Goal: Task Accomplishment & Management: Manage account settings

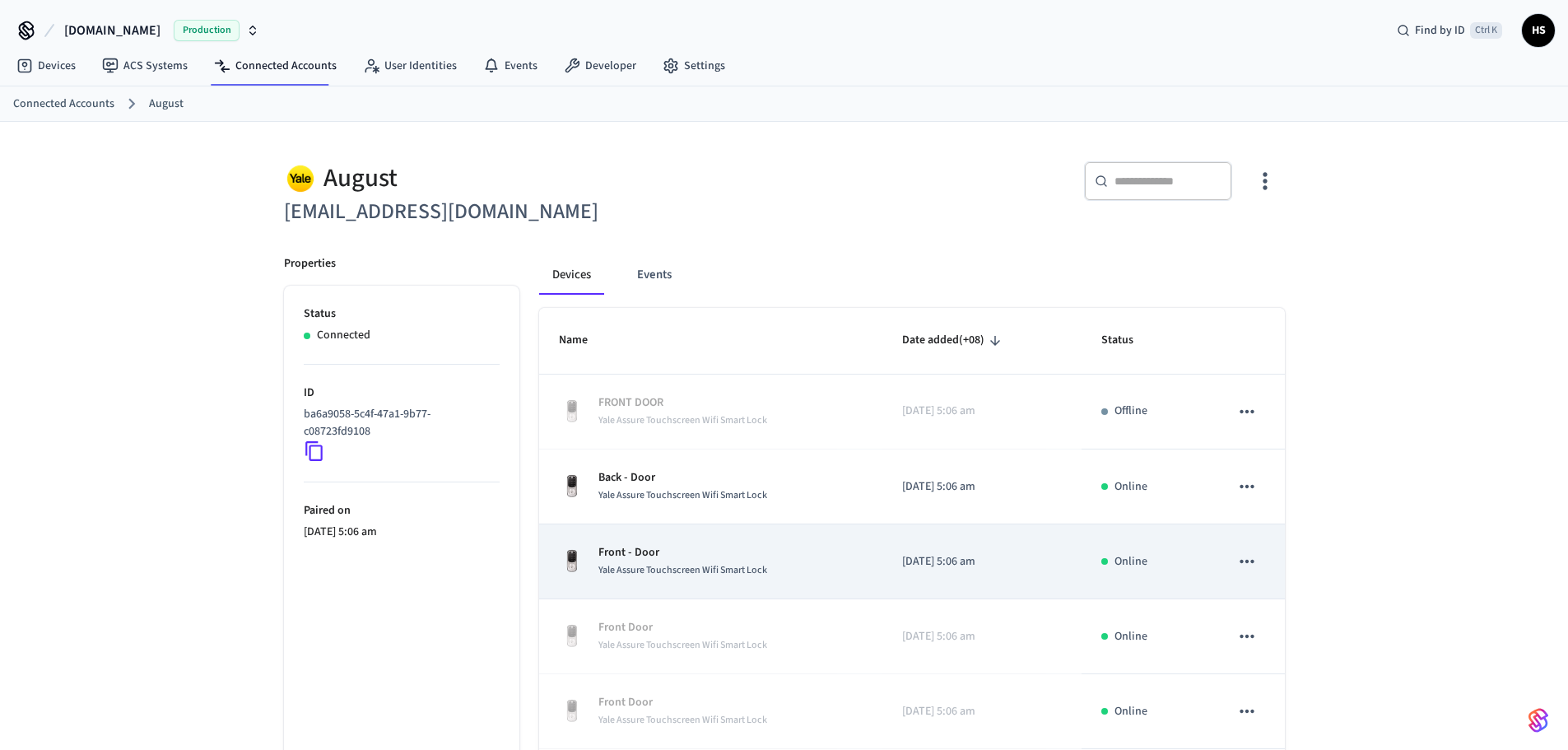
click at [754, 550] on p "Front - Door" at bounding box center [683, 553] width 169 height 17
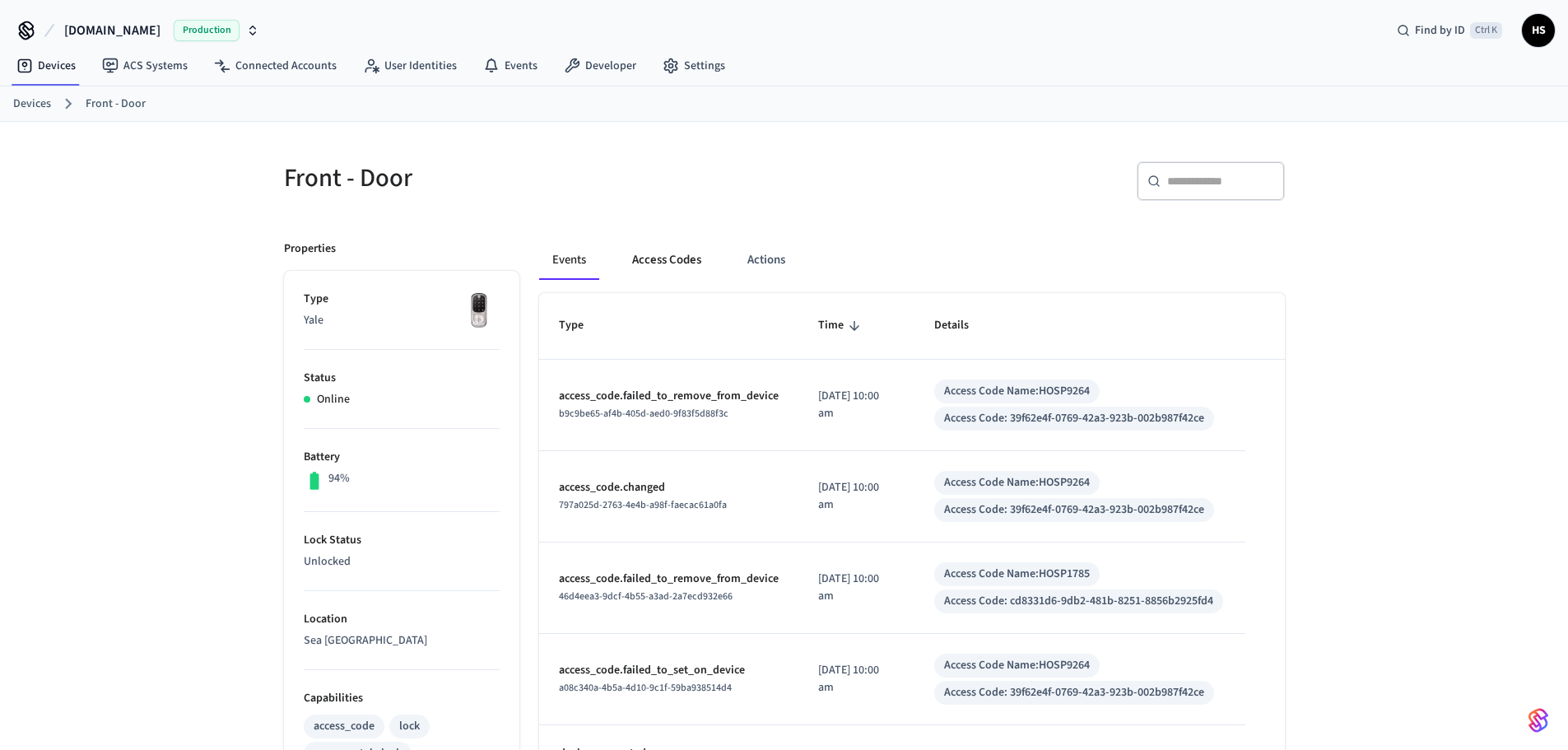
click at [698, 273] on button "Access Codes" at bounding box center [666, 260] width 96 height 40
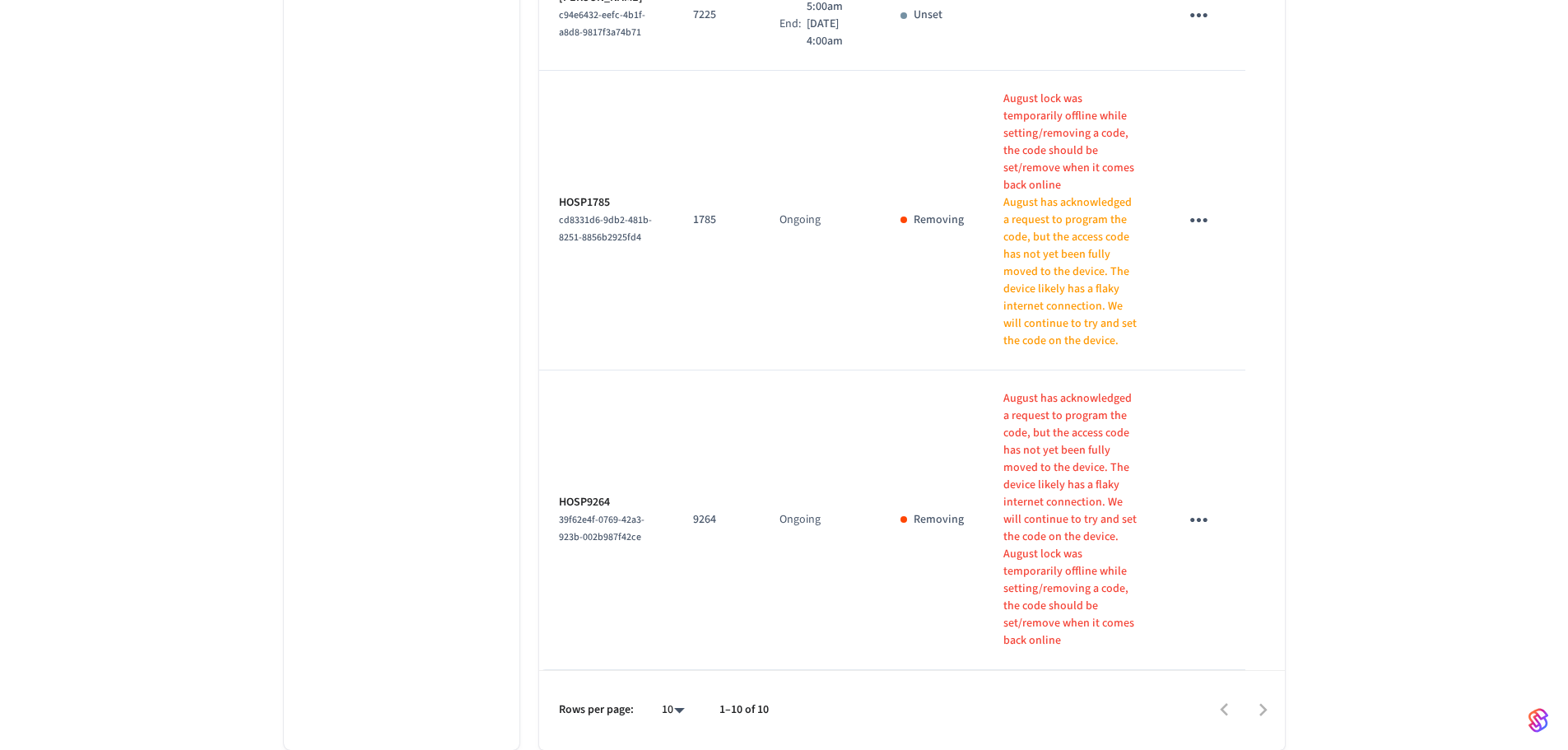
scroll to position [1398, 0]
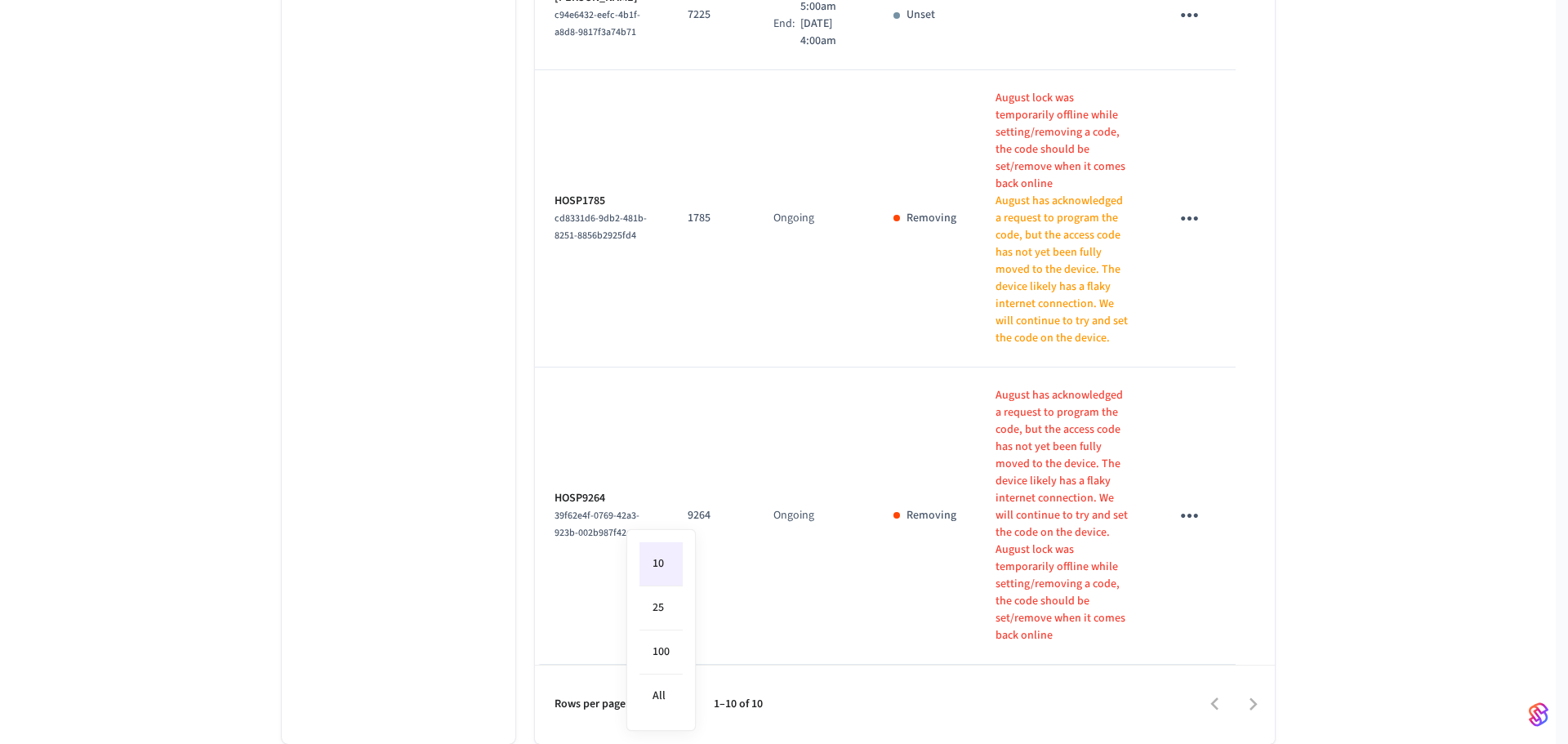
click at [665, 702] on li "All" at bounding box center [660, 696] width 43 height 43
type input "**"
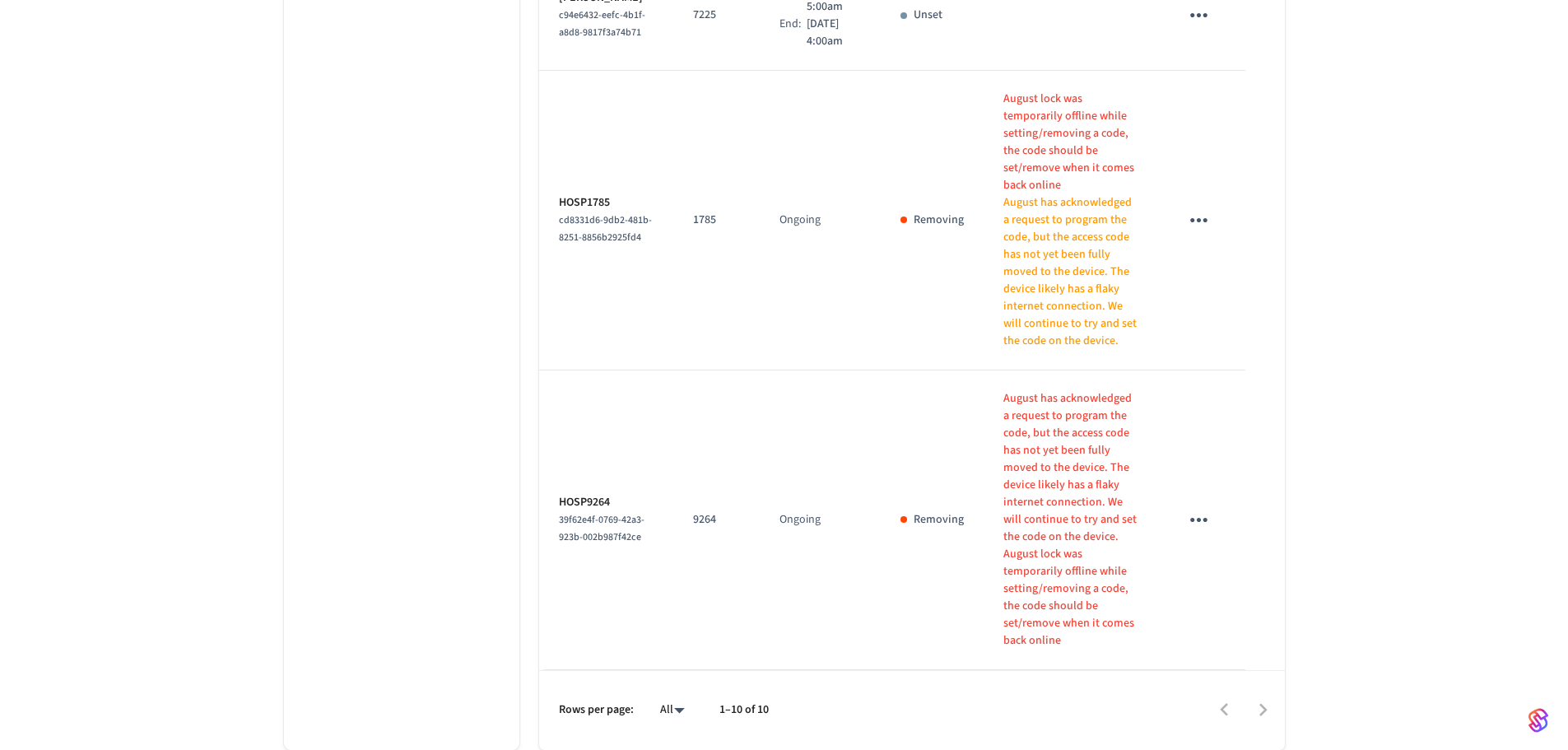
click at [1194, 533] on icon "sticky table" at bounding box center [1199, 519] width 25 height 25
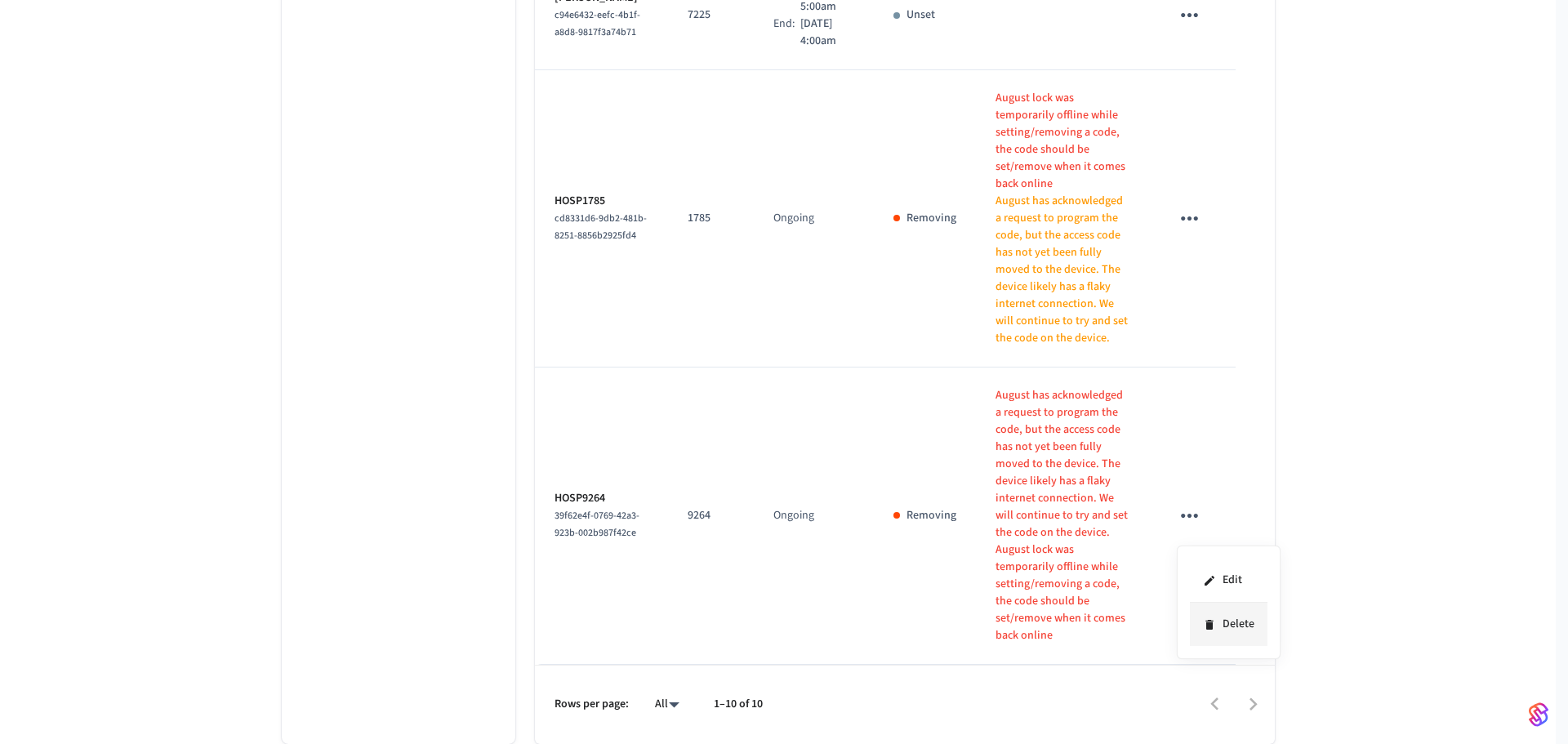
click at [1211, 616] on li "Delete" at bounding box center [1228, 624] width 78 height 43
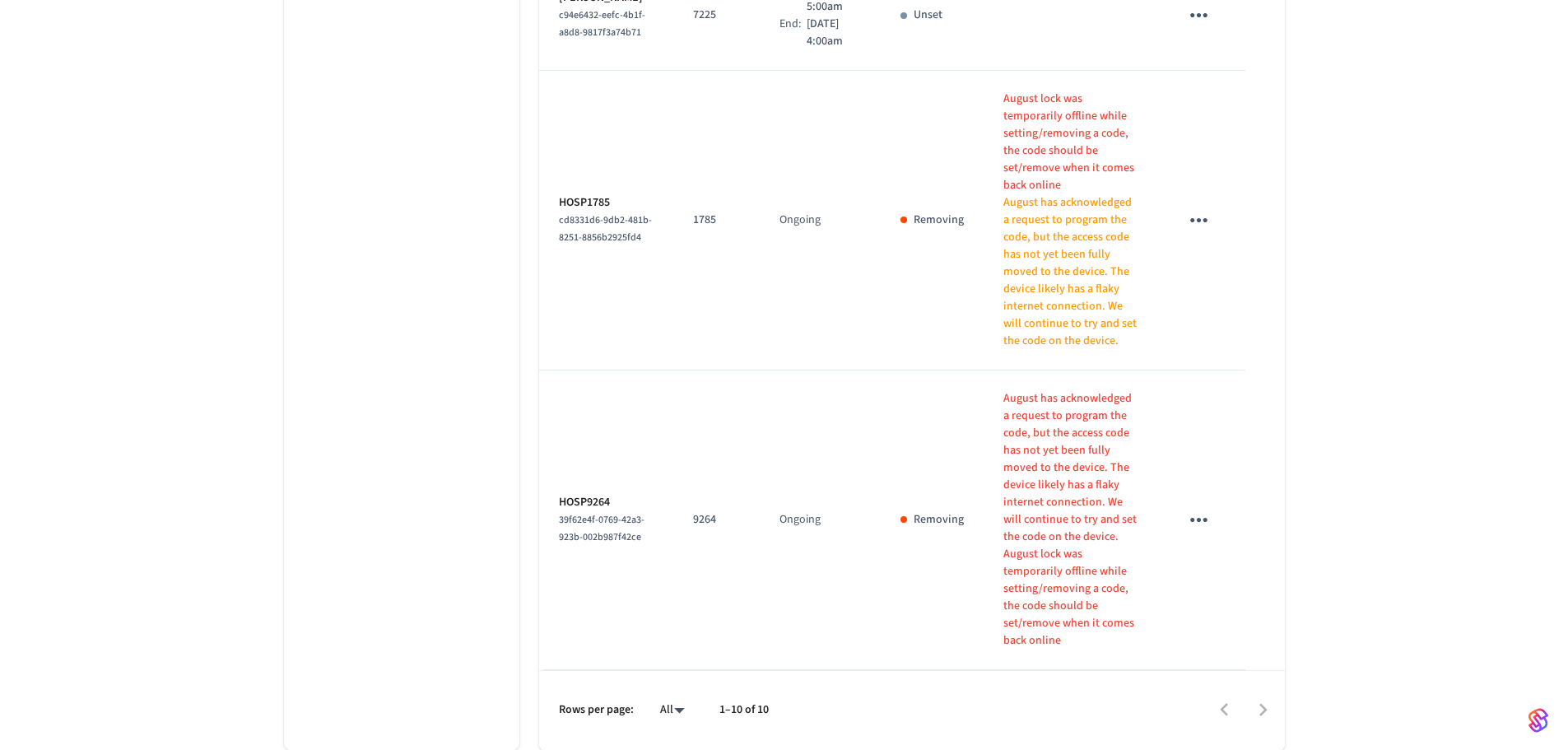
click at [1206, 533] on icon "sticky table" at bounding box center [1199, 519] width 25 height 25
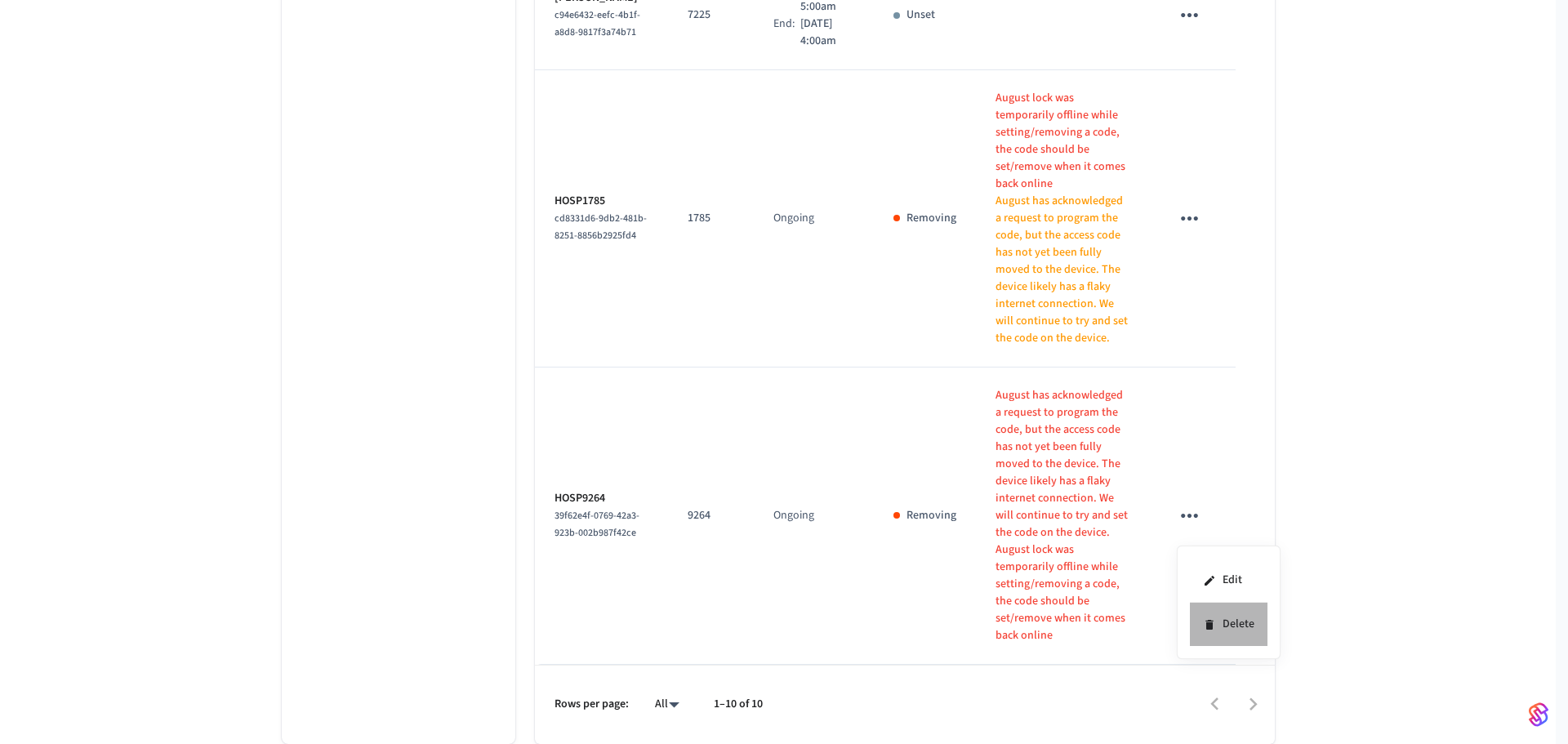
click at [1213, 621] on icon at bounding box center [1210, 625] width 13 height 13
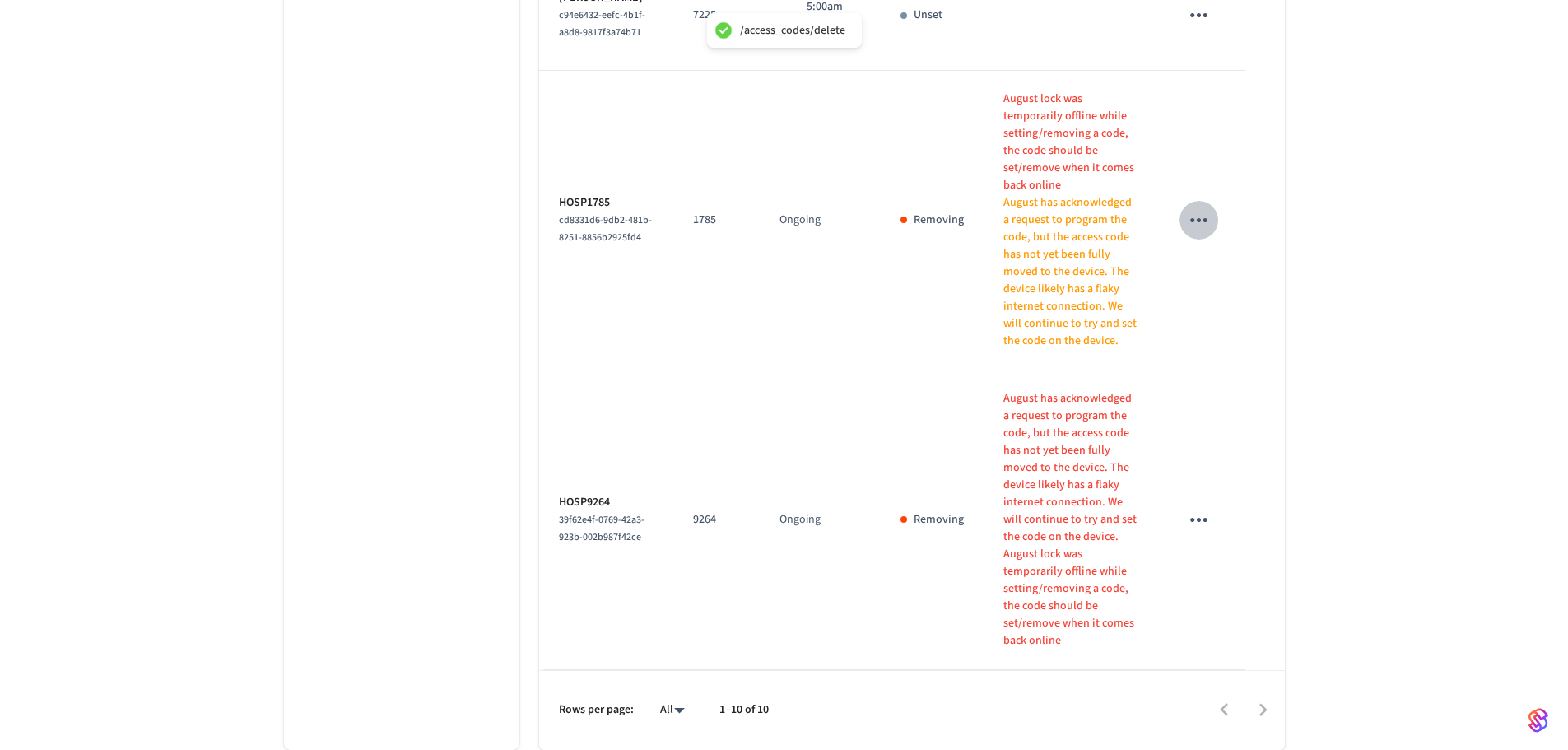
click at [1203, 233] on icon "sticky table" at bounding box center [1199, 220] width 25 height 25
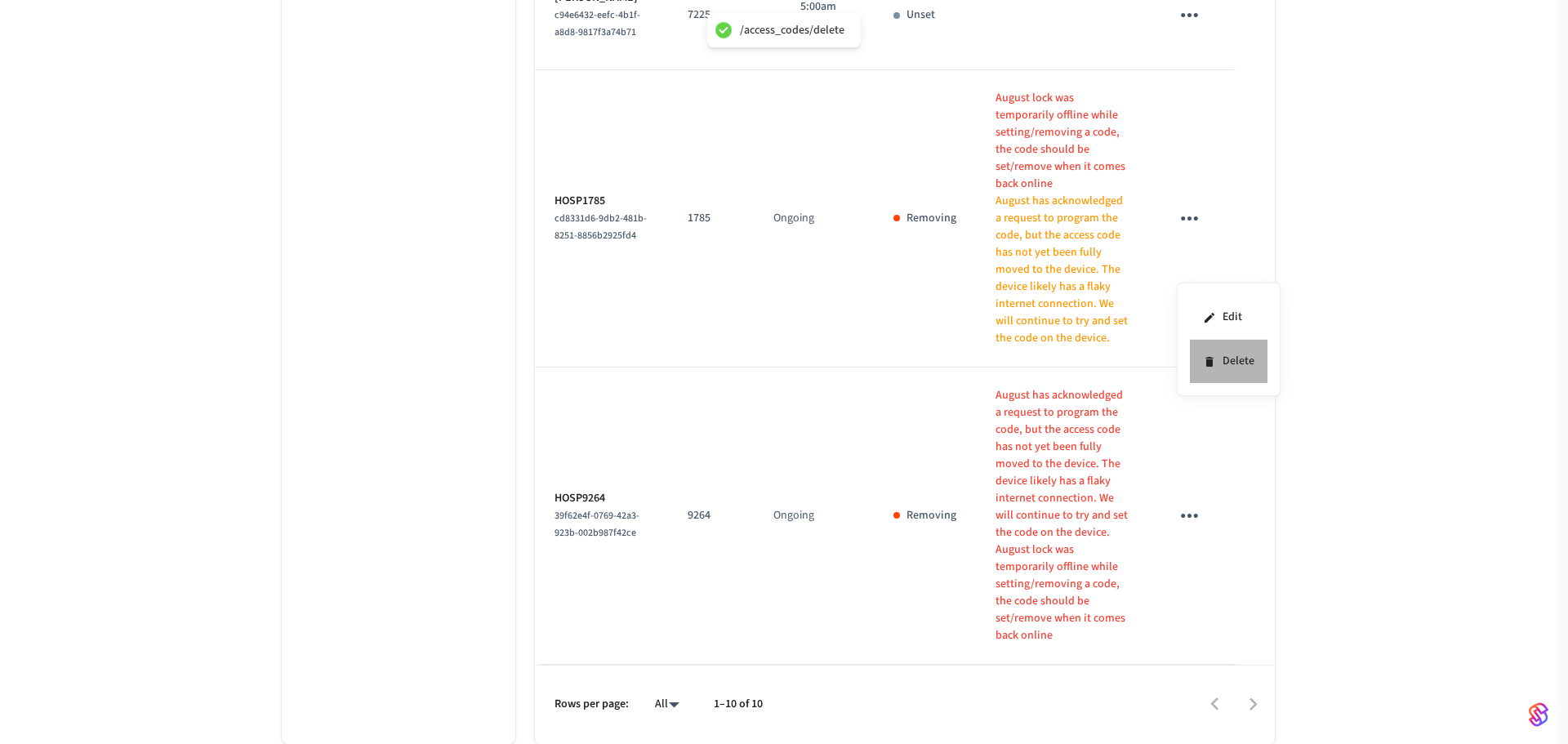
click at [1237, 380] on li "Delete" at bounding box center [1228, 361] width 78 height 43
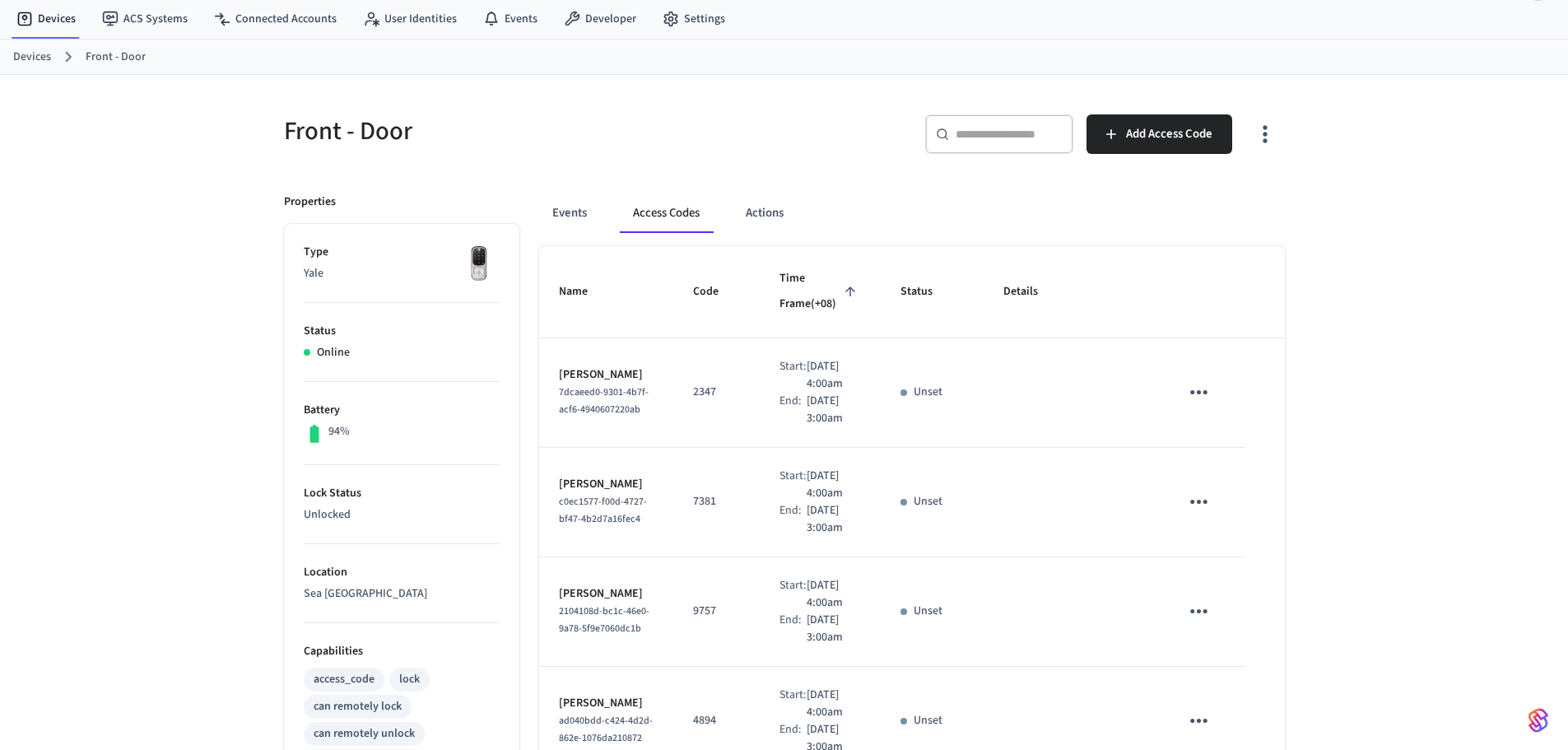
scroll to position [0, 0]
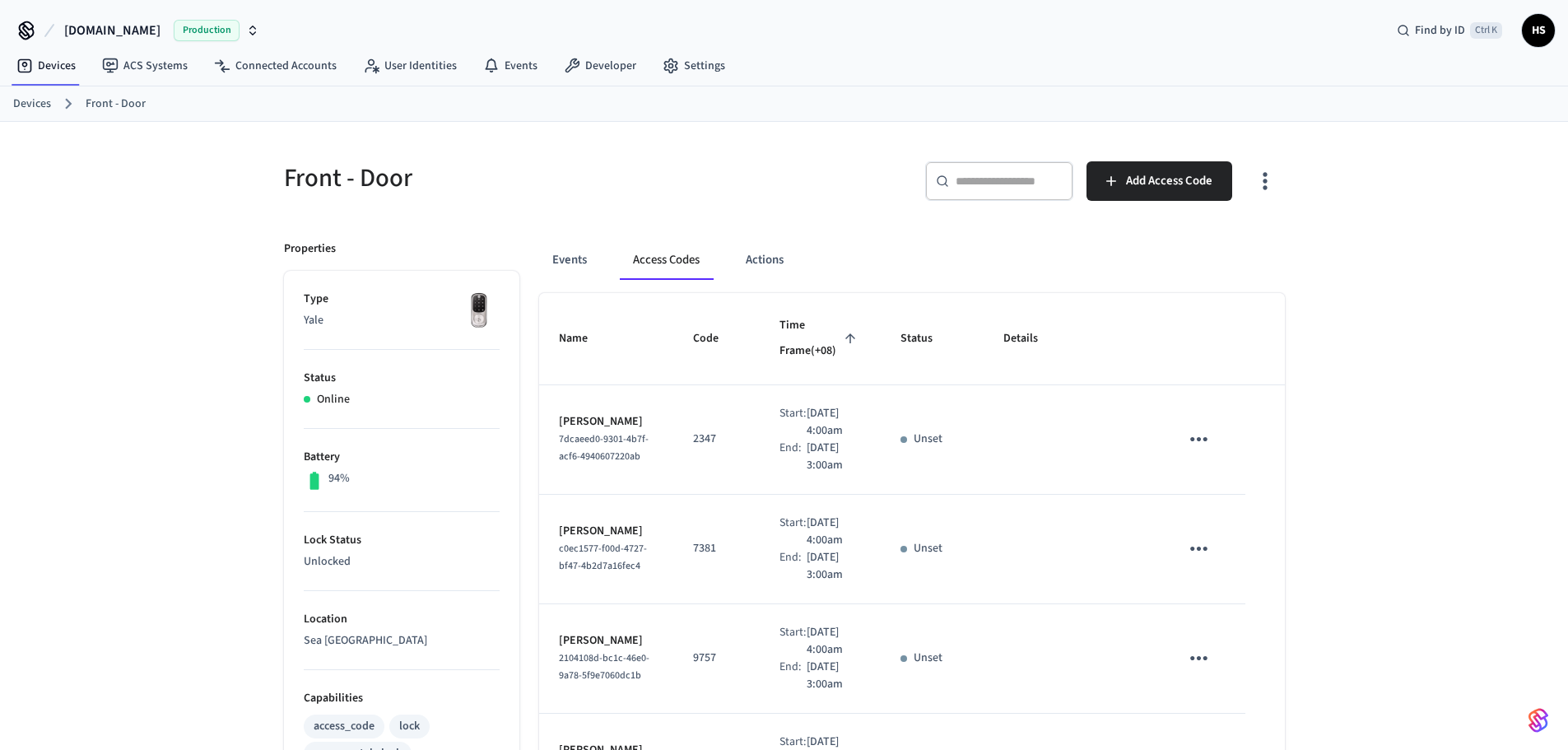
click at [1254, 200] on button "button" at bounding box center [1265, 181] width 39 height 66
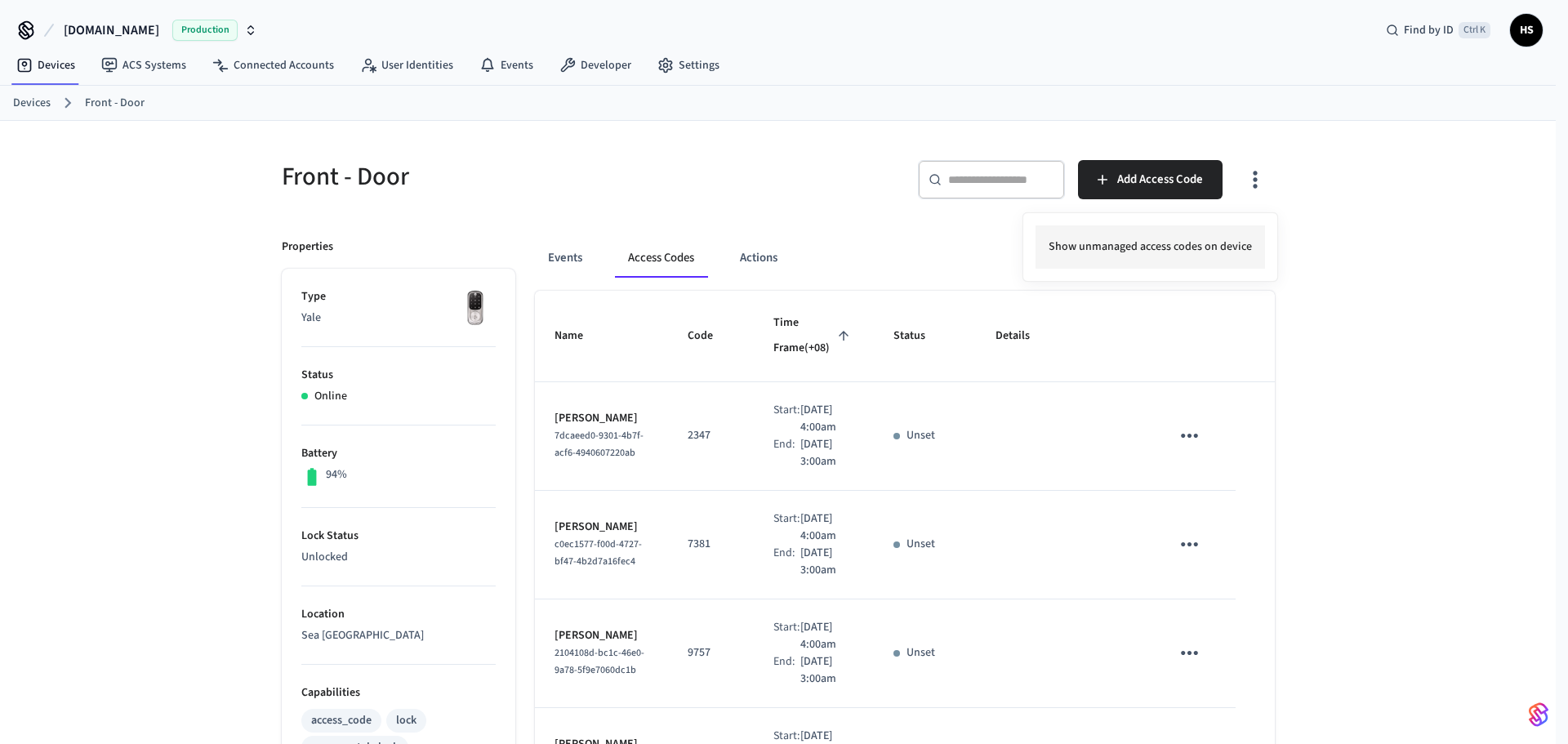
click at [1207, 239] on li "Show unmanaged access codes on device" at bounding box center [1150, 247] width 230 height 43
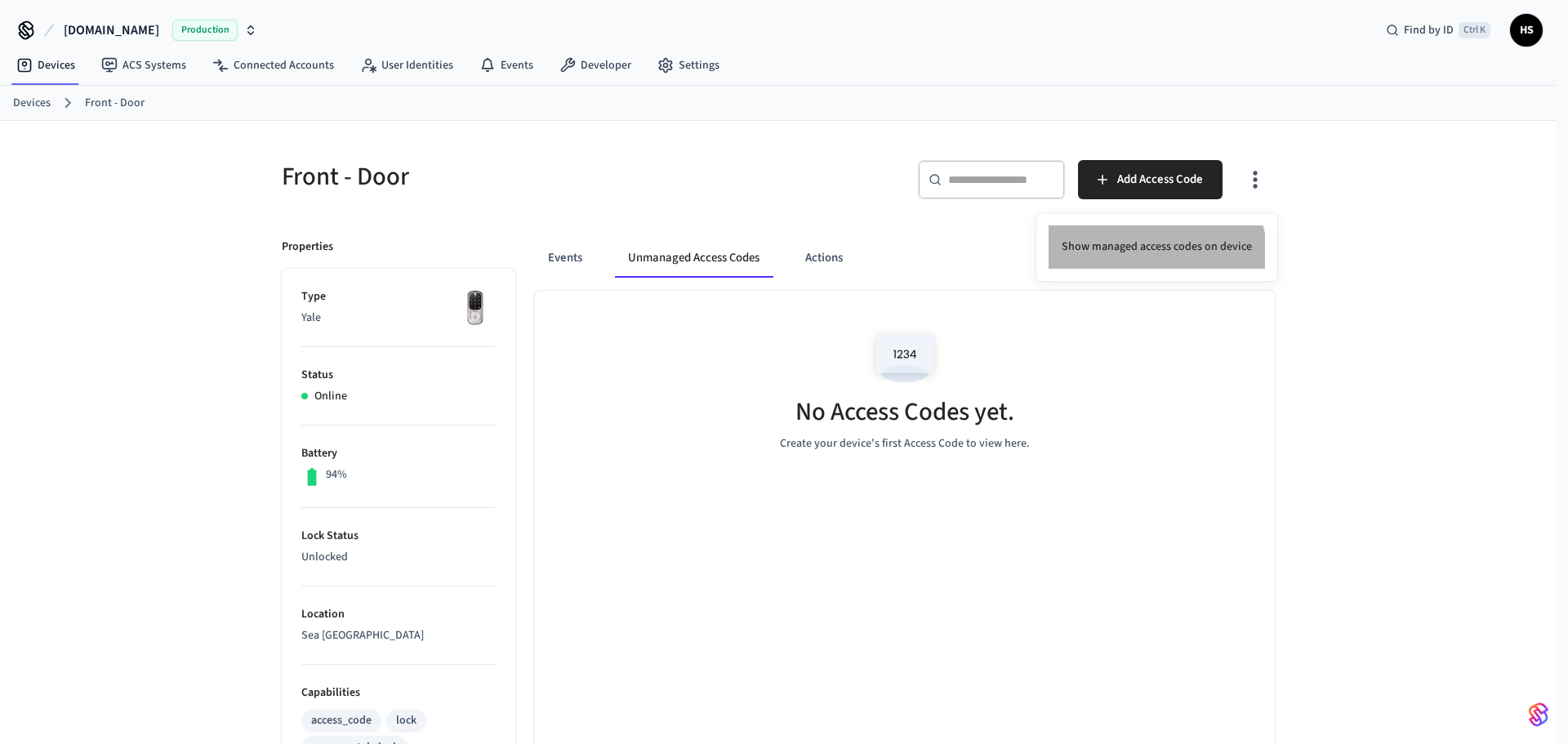
click at [1123, 264] on li "Show managed access codes on device" at bounding box center [1156, 247] width 216 height 43
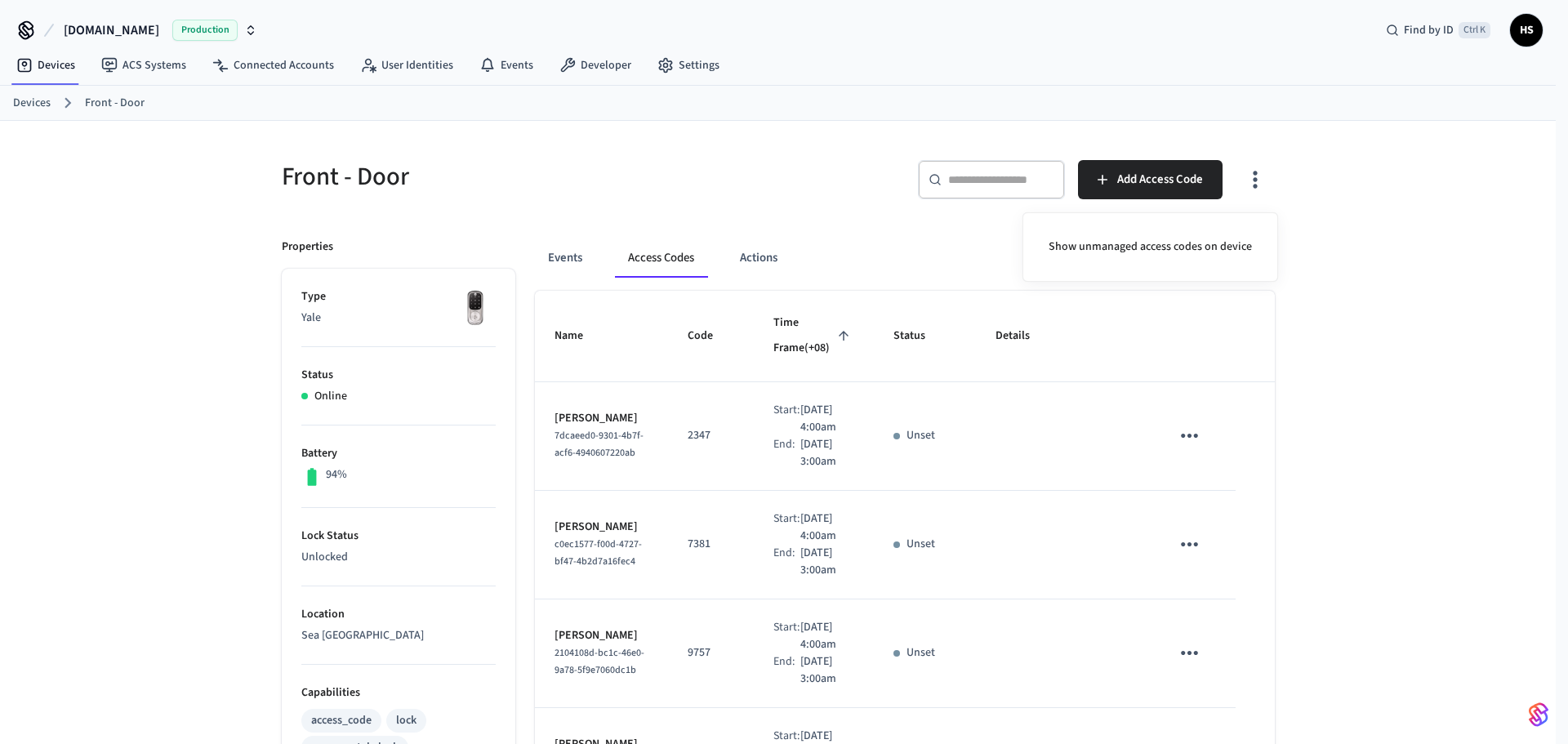
click at [853, 421] on div at bounding box center [784, 372] width 1568 height 744
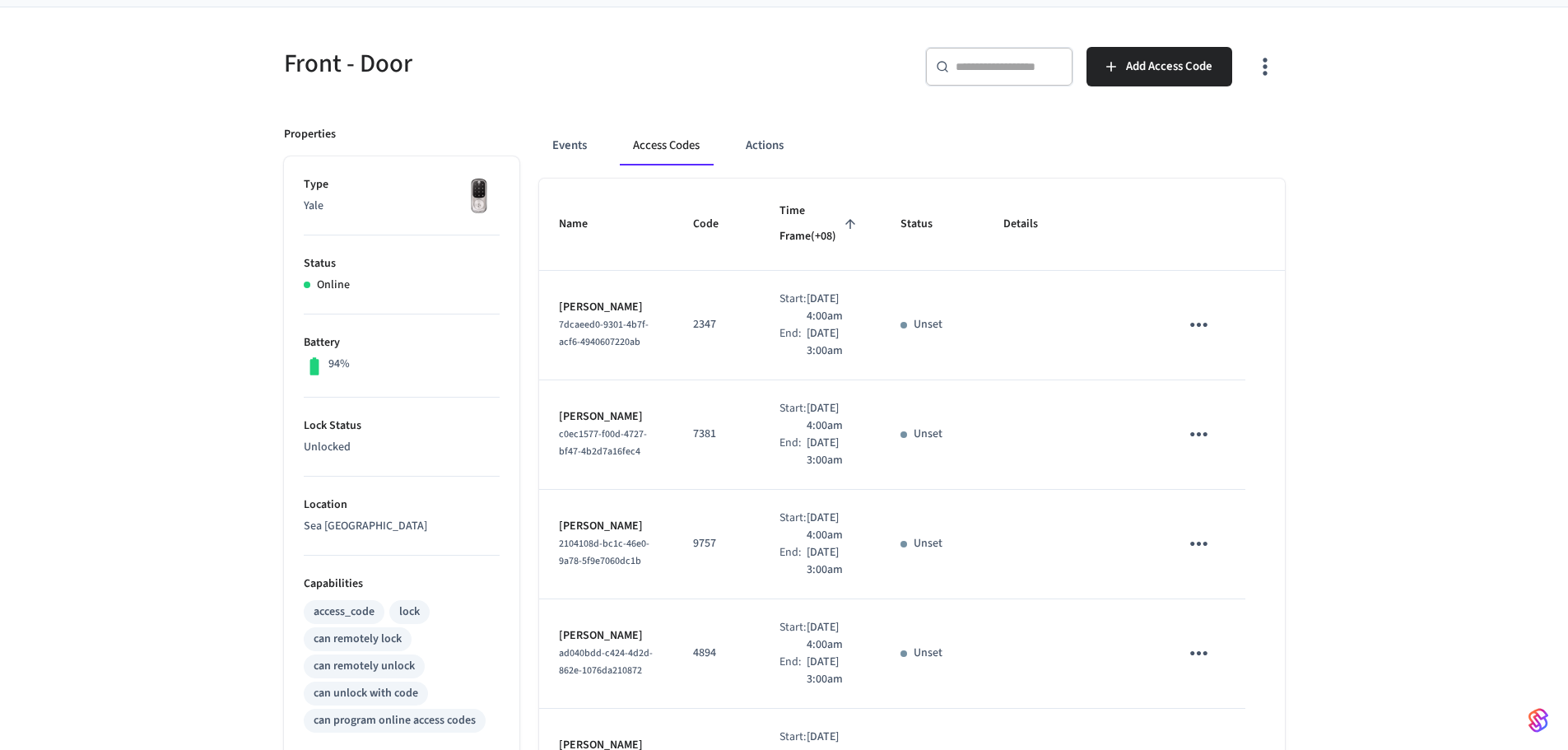
scroll to position [82, 0]
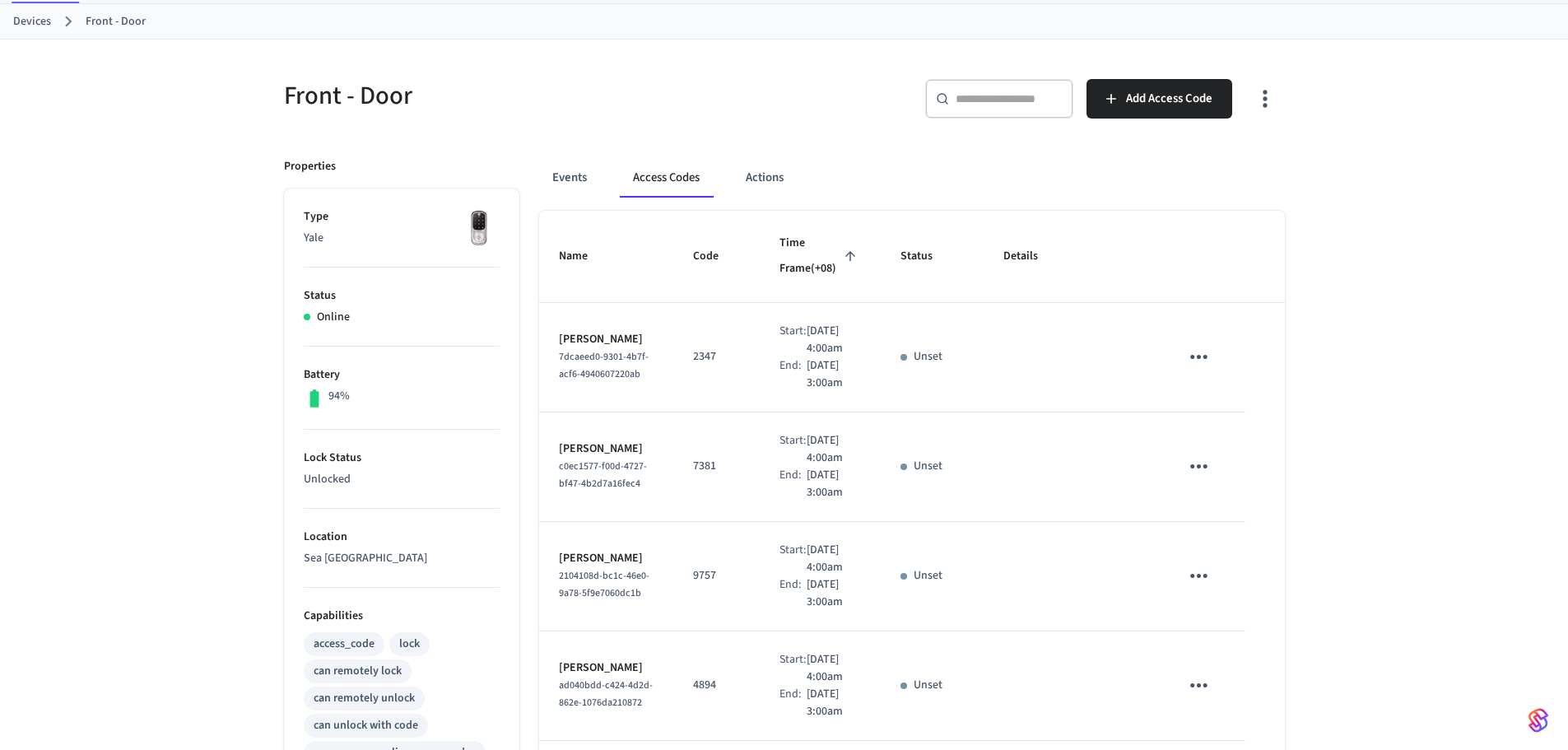
click at [675, 407] on td "2347" at bounding box center [716, 358] width 86 height 109
click at [574, 174] on button "Events" at bounding box center [569, 177] width 61 height 40
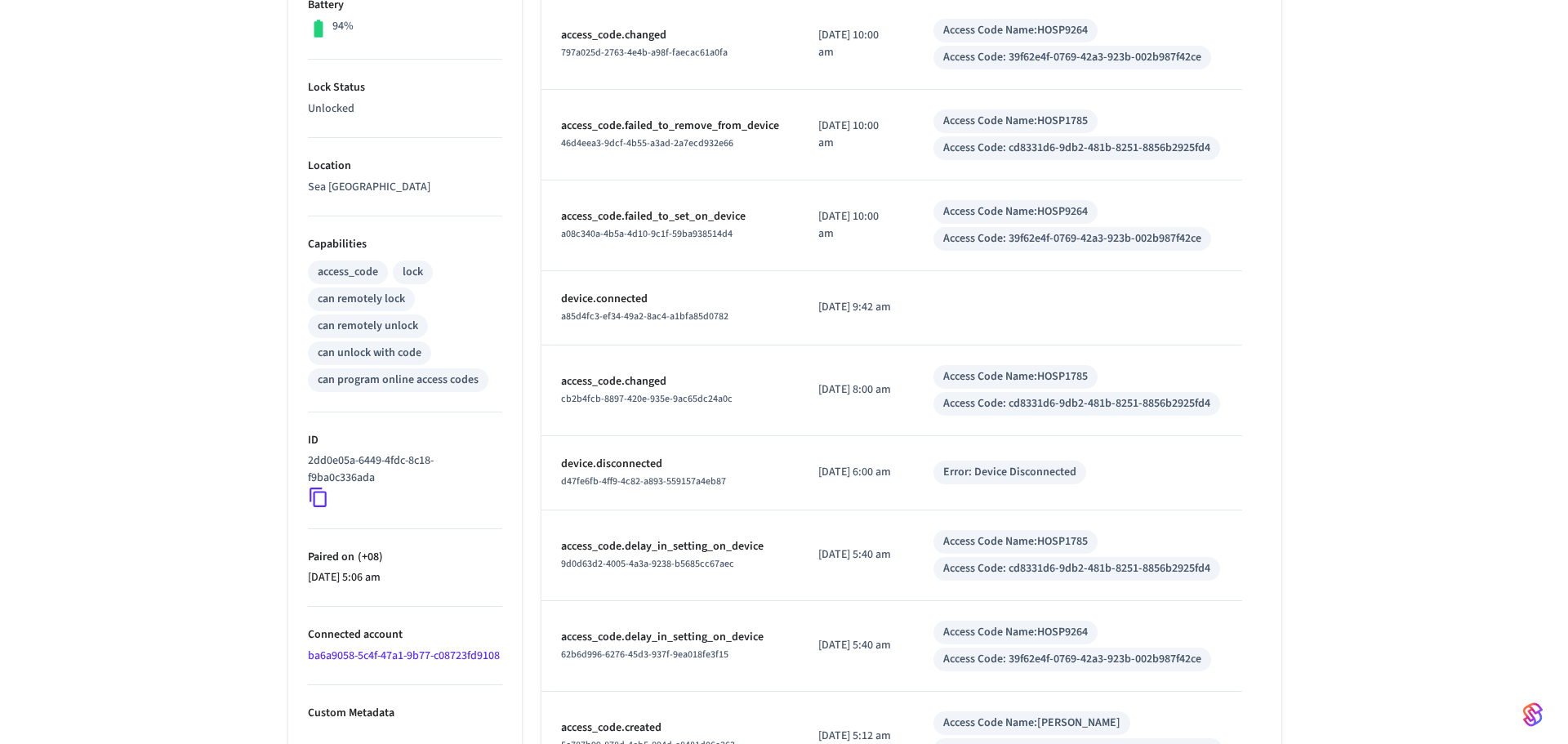
scroll to position [566, 0]
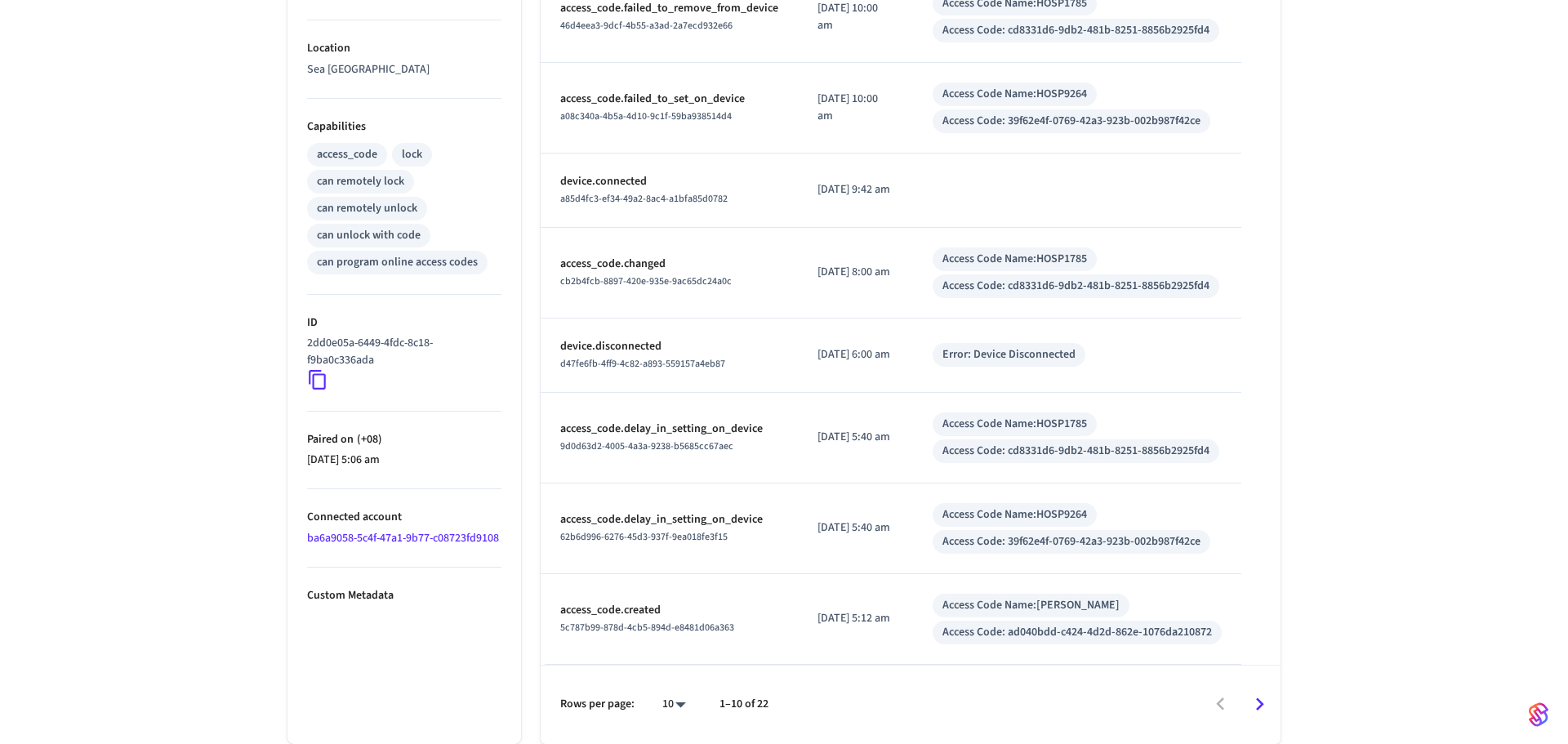
click at [672, 702] on body "[DOMAIN_NAME] Production Find by ID Ctrl K HS Devices ACS Systems Connected Acc…" at bounding box center [784, 88] width 1568 height 1310
click at [668, 697] on li "100" at bounding box center [660, 696] width 43 height 43
type input "***"
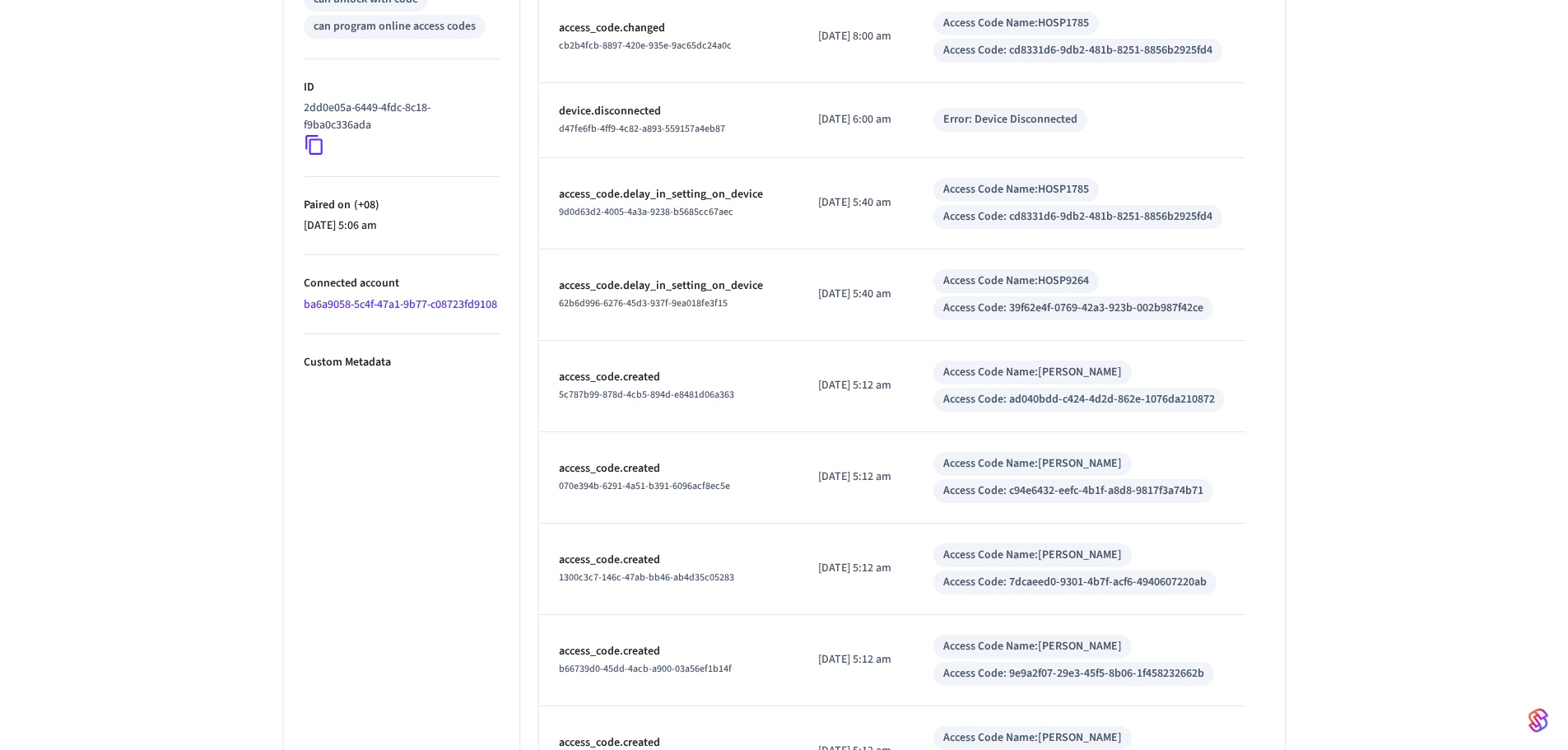
scroll to position [824, 0]
